Goal: Task Accomplishment & Management: Manage account settings

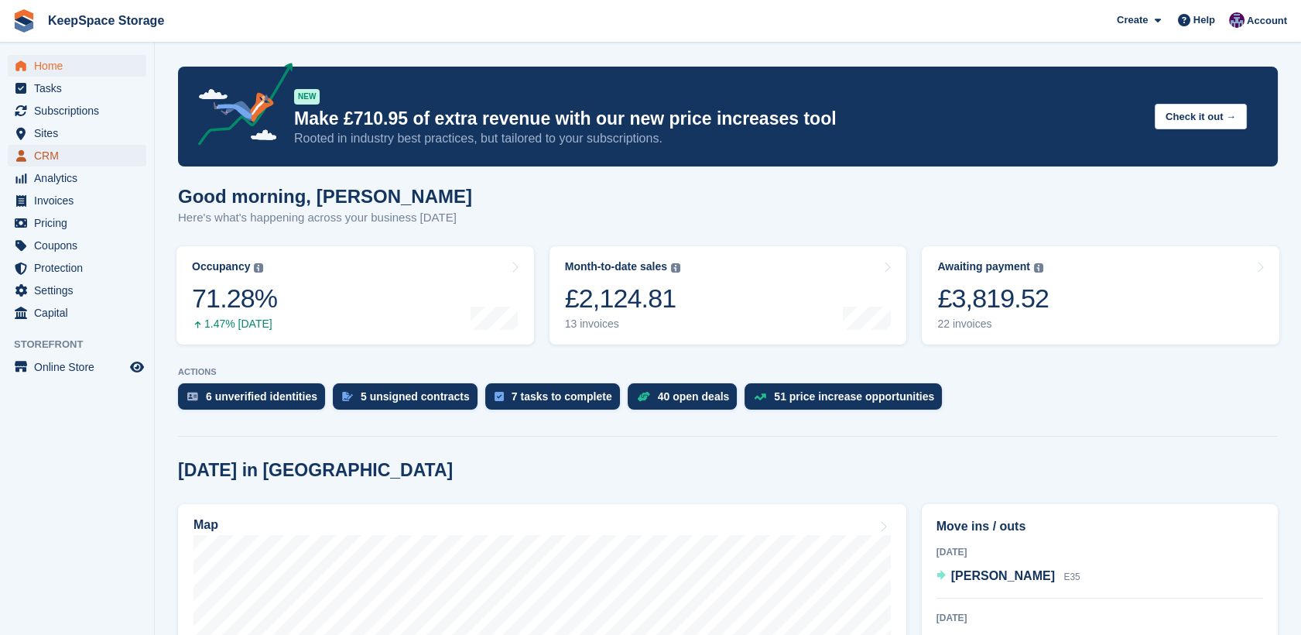
click at [48, 146] on span "CRM" at bounding box center [80, 156] width 93 height 22
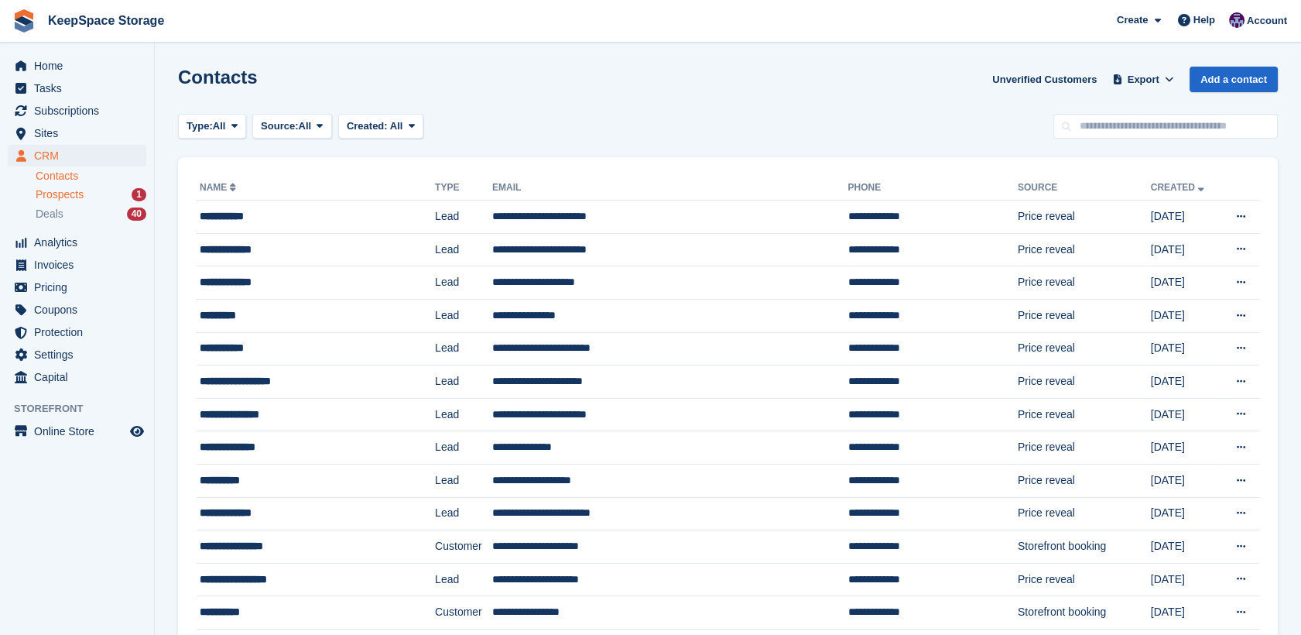
click at [77, 197] on span "Prospects" at bounding box center [60, 194] width 48 height 15
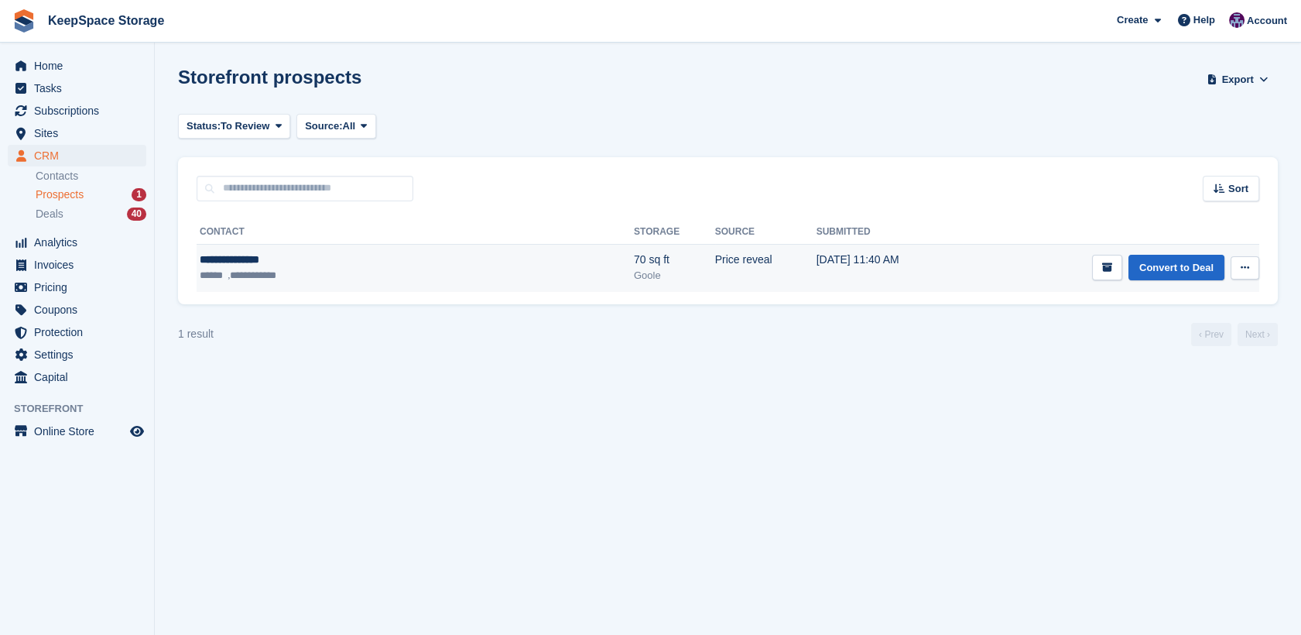
click at [326, 279] on ul "**********" at bounding box center [322, 275] width 244 height 15
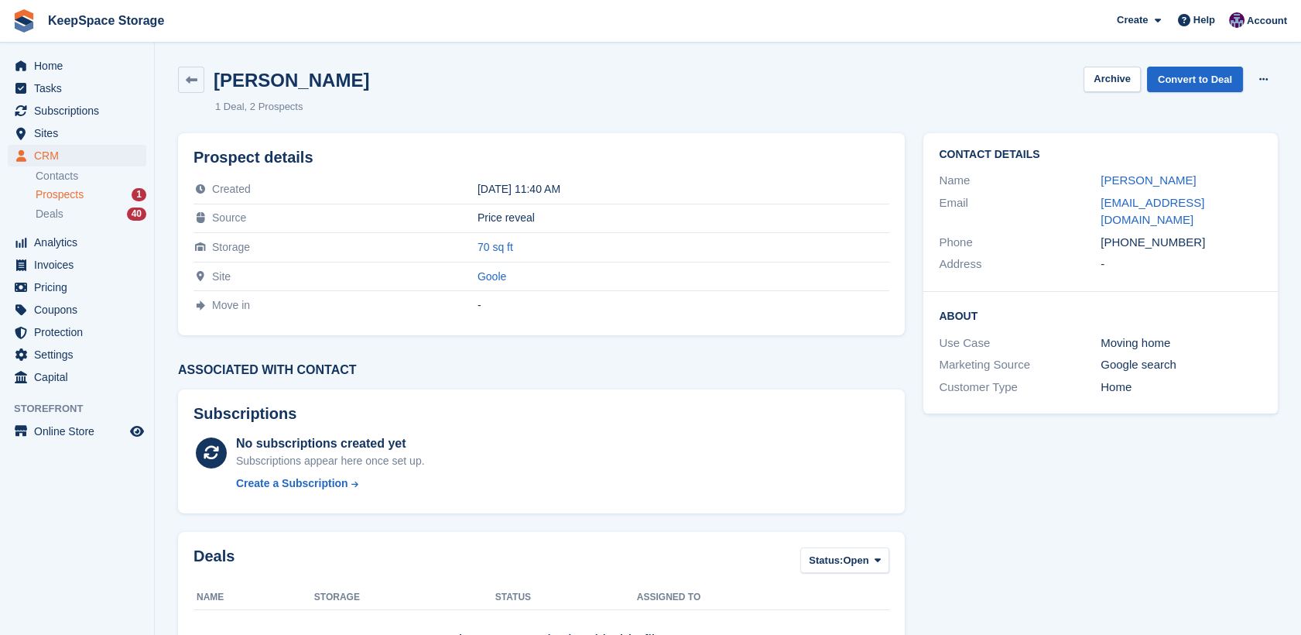
click at [63, 192] on span "Prospects" at bounding box center [60, 194] width 48 height 15
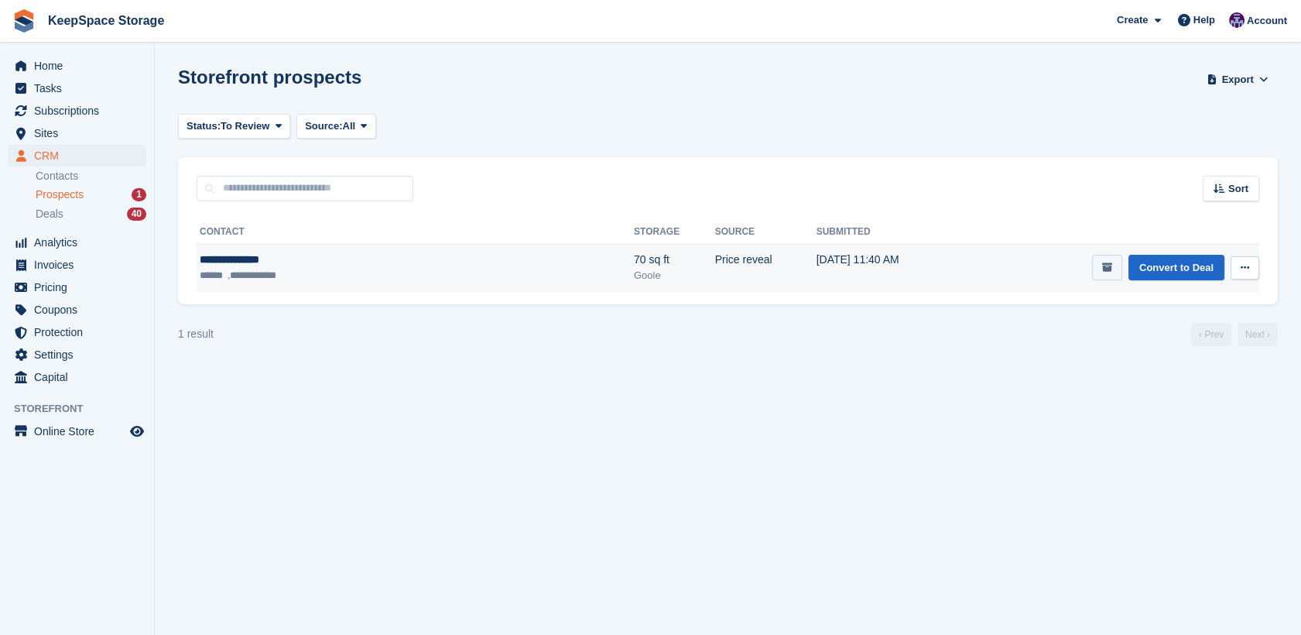
click at [1098, 279] on button "submit" at bounding box center [1107, 268] width 30 height 26
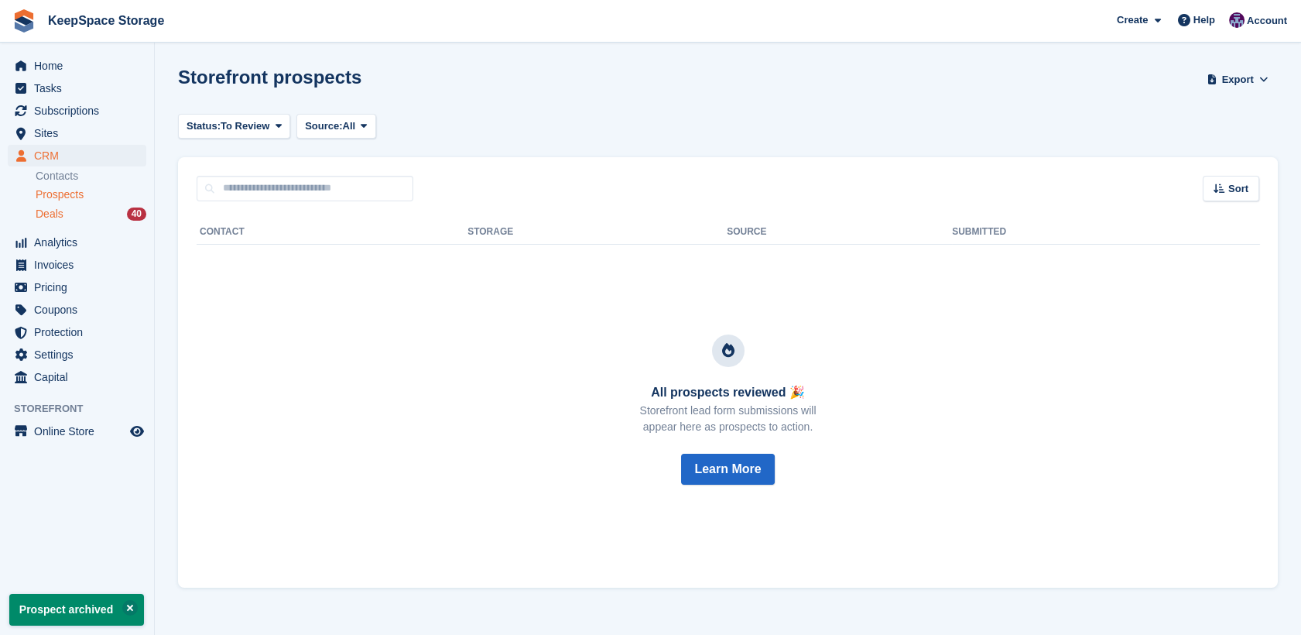
click at [94, 214] on div "Deals 40" at bounding box center [91, 214] width 111 height 15
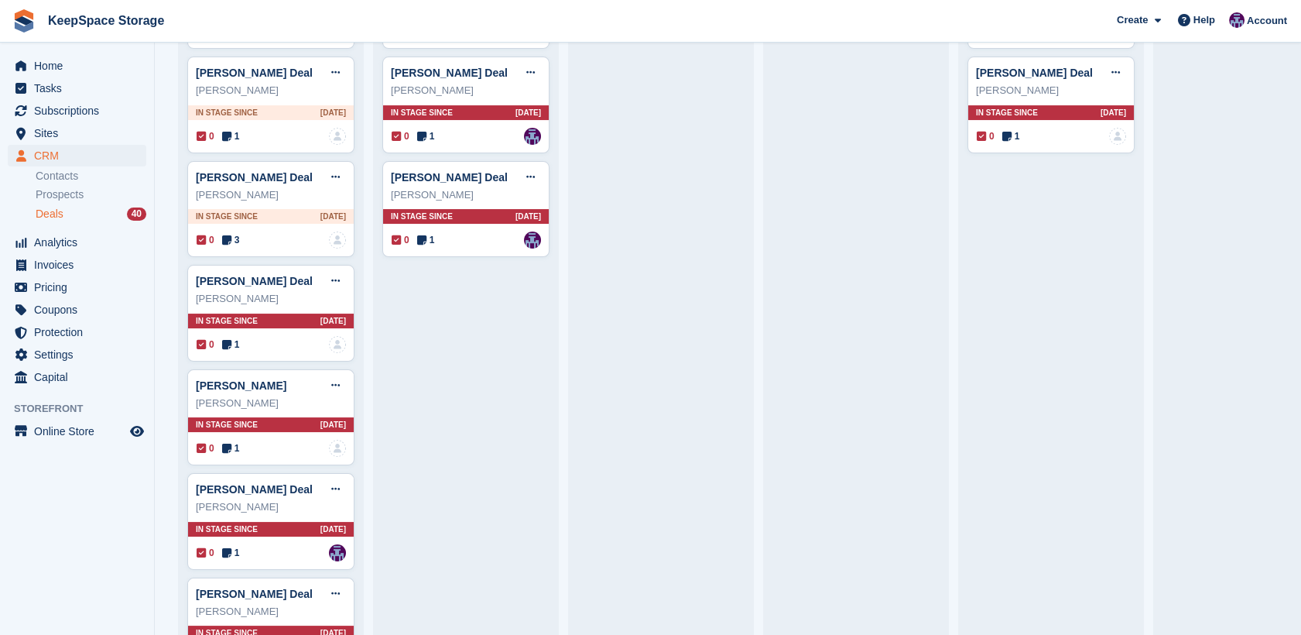
scroll to position [576, 0]
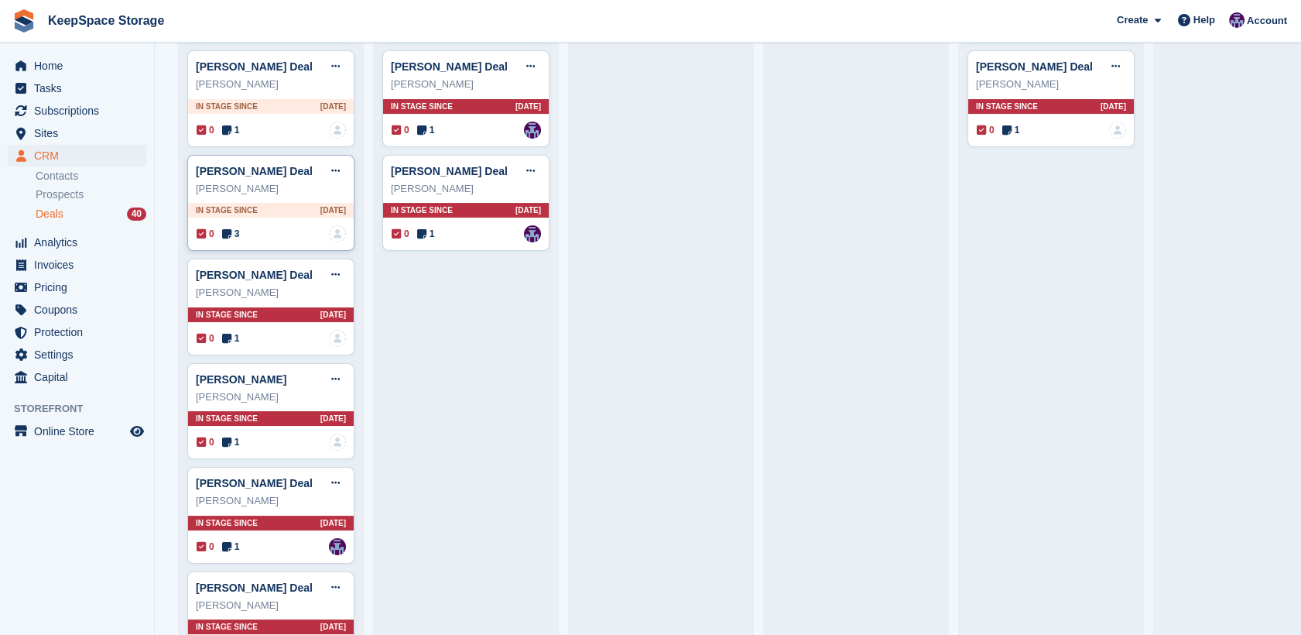
click at [238, 240] on span "3" at bounding box center [231, 234] width 18 height 14
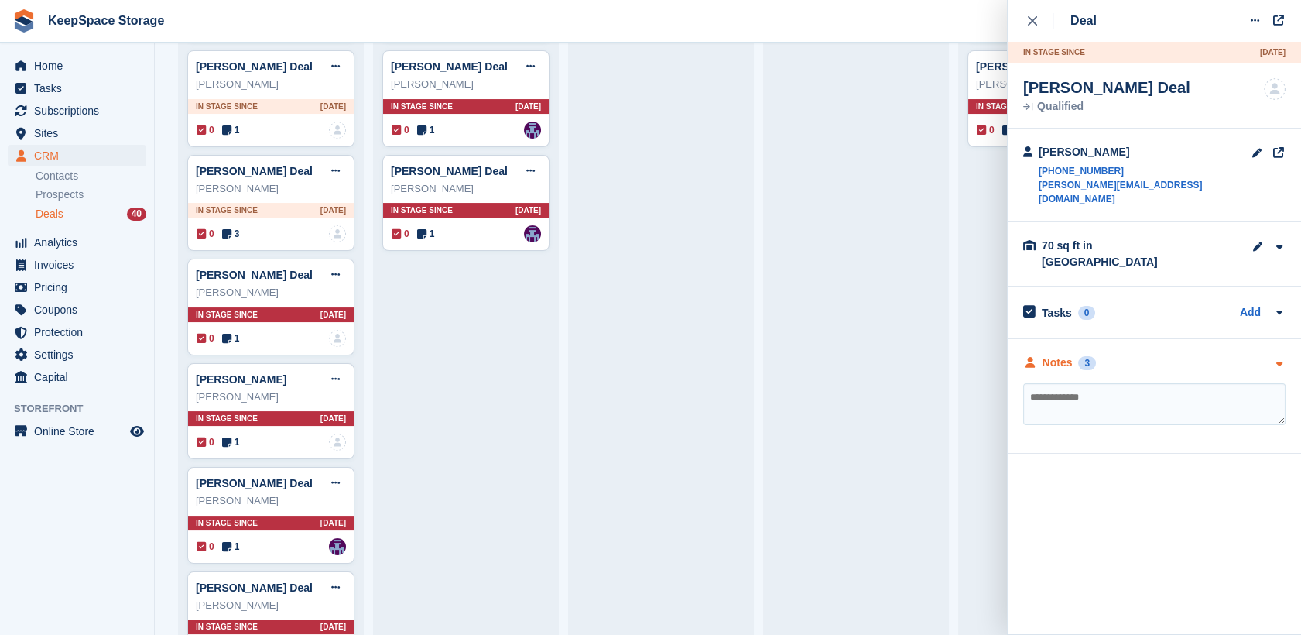
click at [1066, 354] on div "Notes" at bounding box center [1057, 362] width 30 height 16
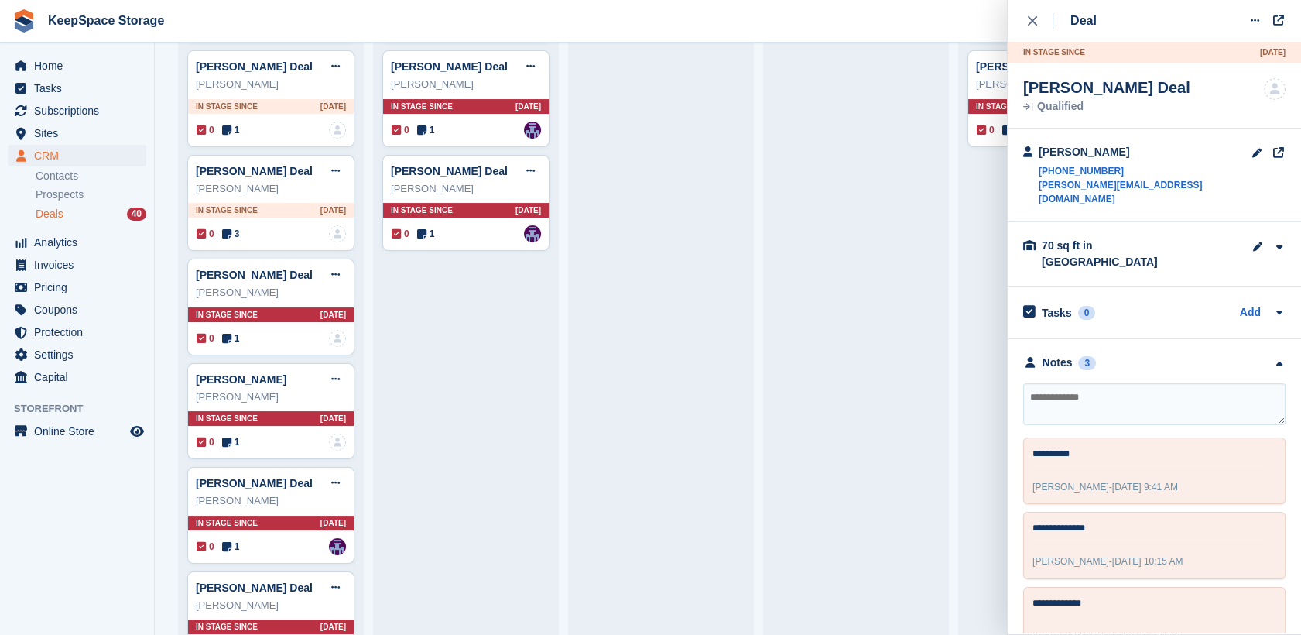
click at [1025, 22] on button "close" at bounding box center [1040, 21] width 35 height 42
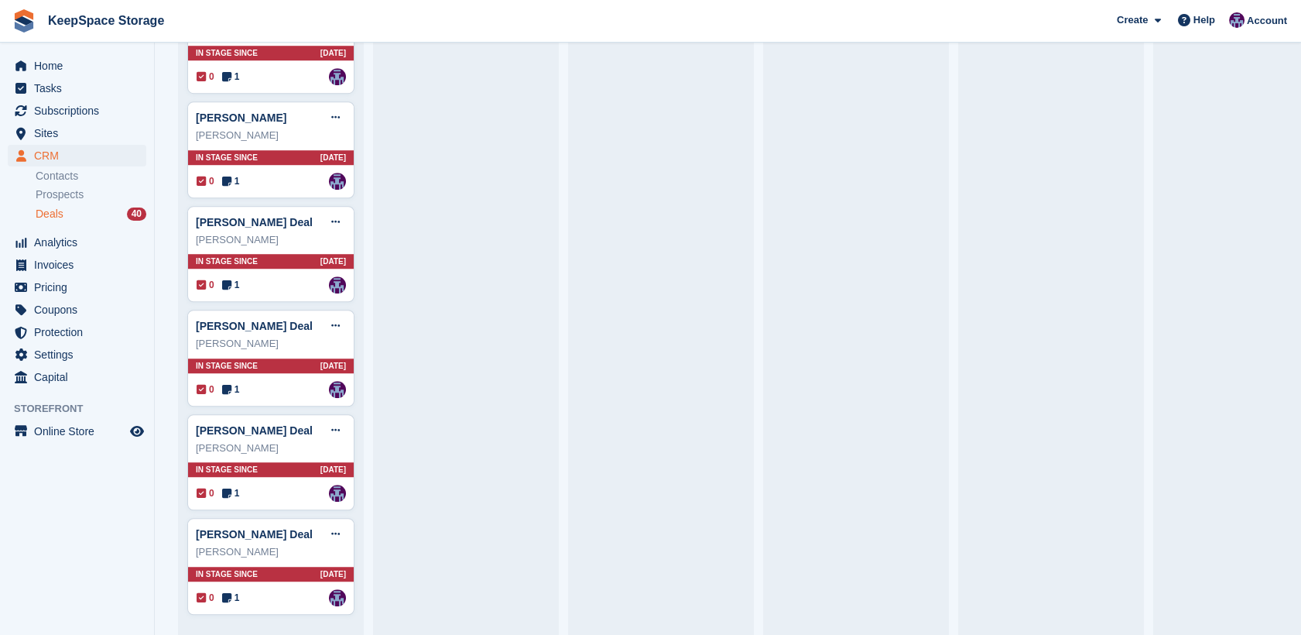
scroll to position [0, 0]
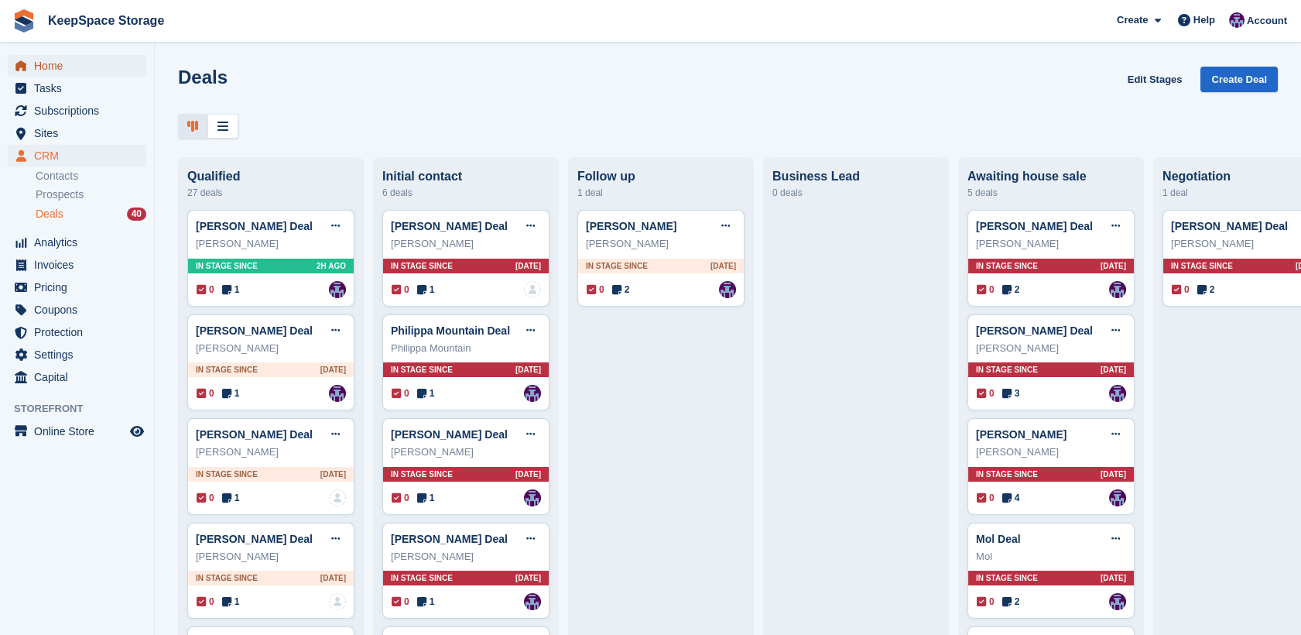
click at [57, 61] on span "Home" at bounding box center [80, 66] width 93 height 22
